Goal: Find contact information: Find contact information

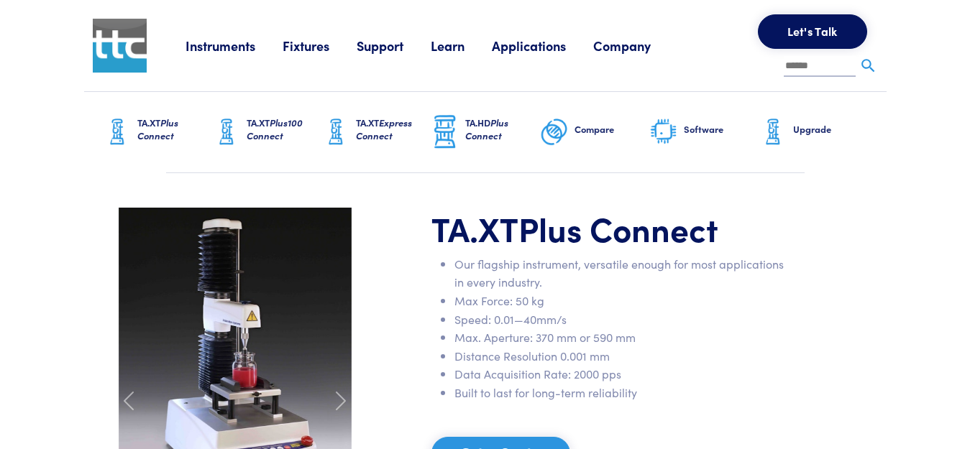
click at [155, 124] on h6 "TA.XT Plus Connect" at bounding box center [174, 129] width 75 height 26
click at [237, 46] on link "Instruments" at bounding box center [233, 46] width 97 height 18
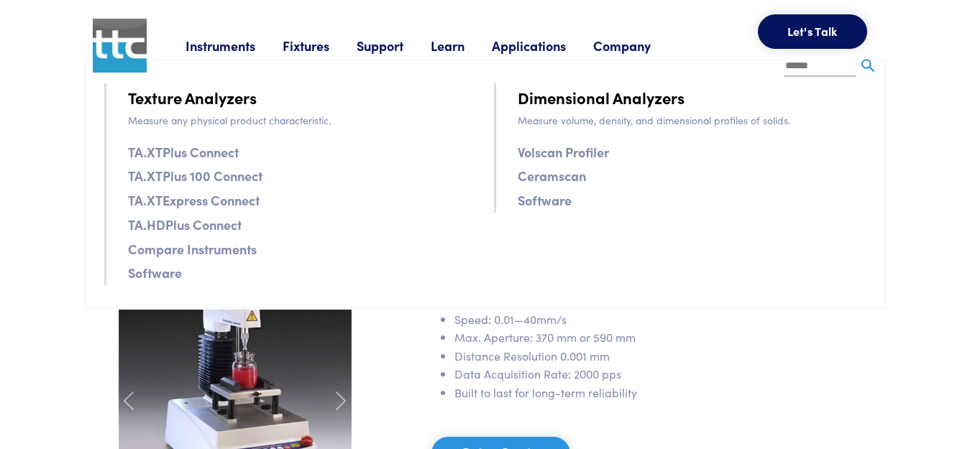
click at [203, 153] on link "TA.XTPlus Connect" at bounding box center [183, 152] width 111 height 21
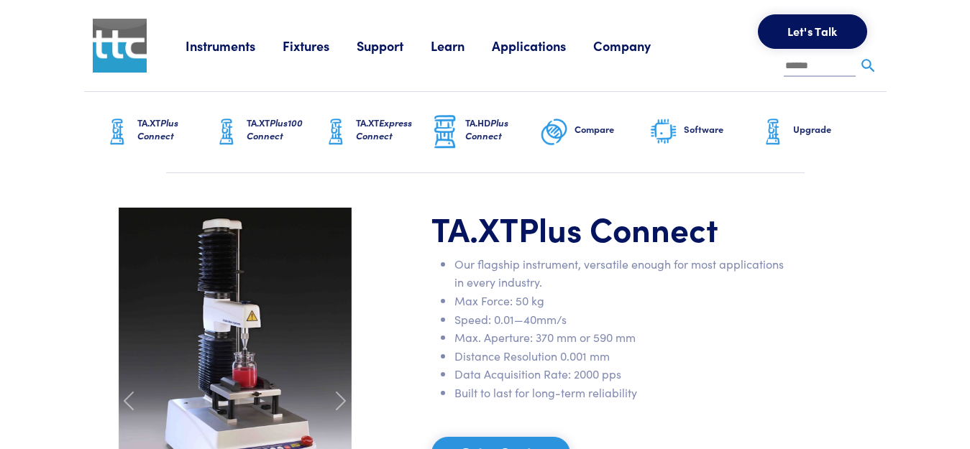
click at [160, 125] on h6 "TA.XT Plus Connect" at bounding box center [174, 129] width 75 height 26
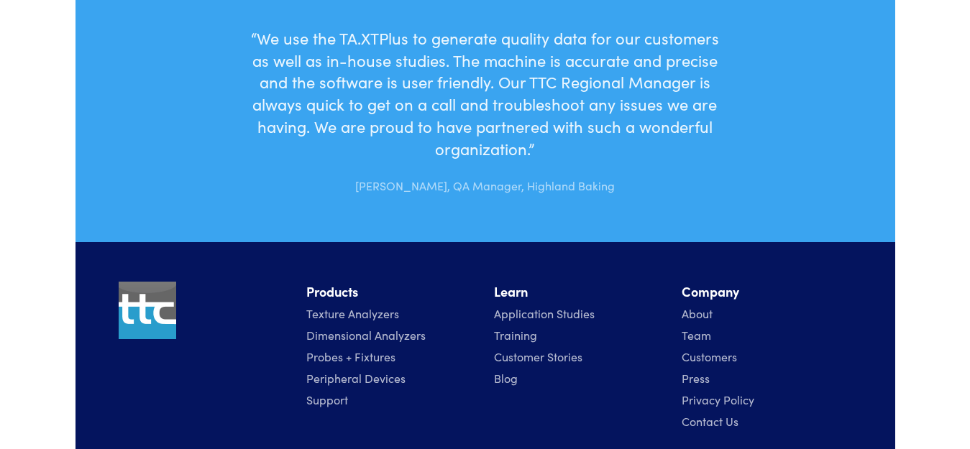
scroll to position [4780, 0]
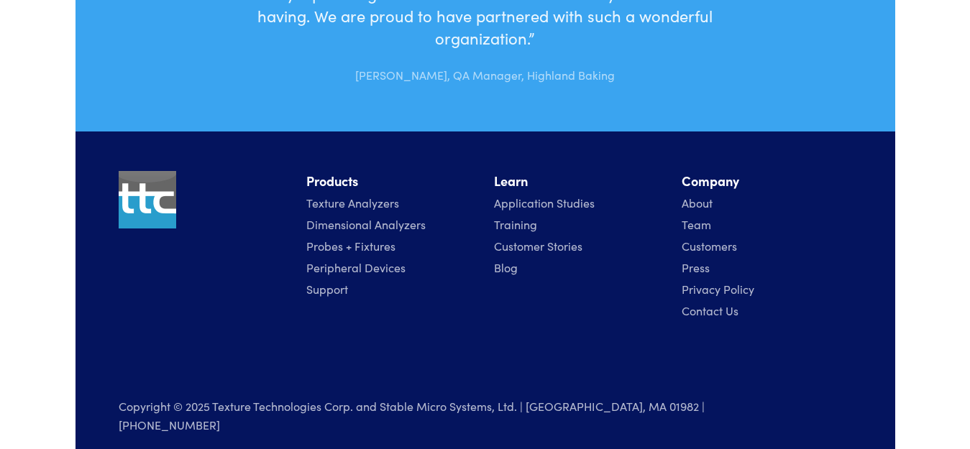
click at [710, 313] on link "Contact Us" at bounding box center [709, 311] width 57 height 16
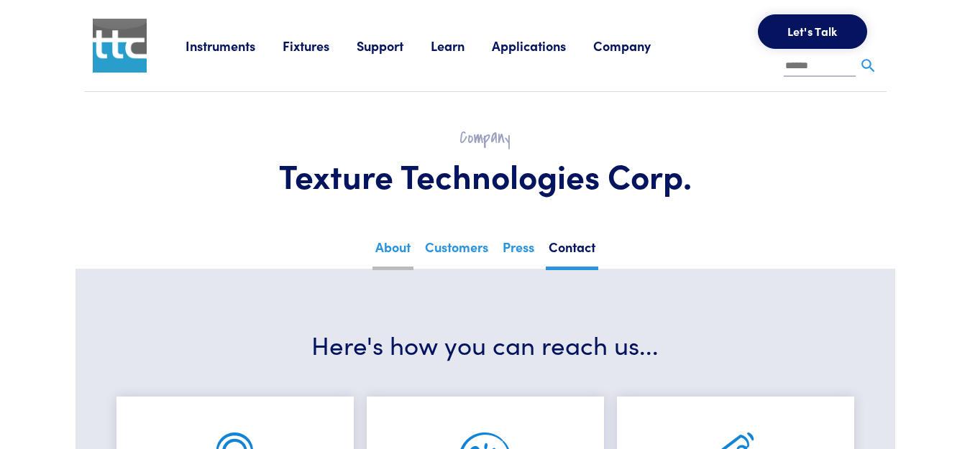
click at [395, 248] on link "About" at bounding box center [392, 252] width 41 height 35
